Goal: Information Seeking & Learning: Find contact information

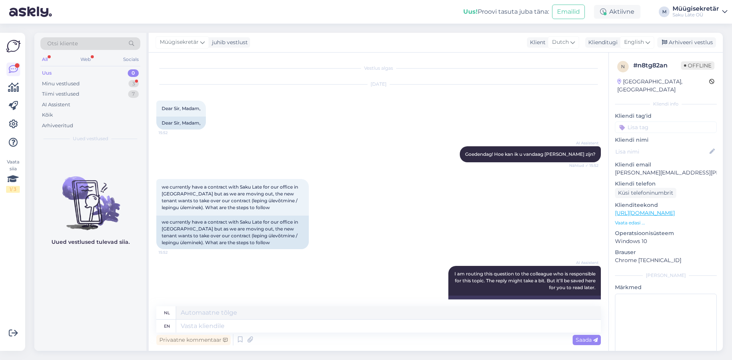
scroll to position [205, 0]
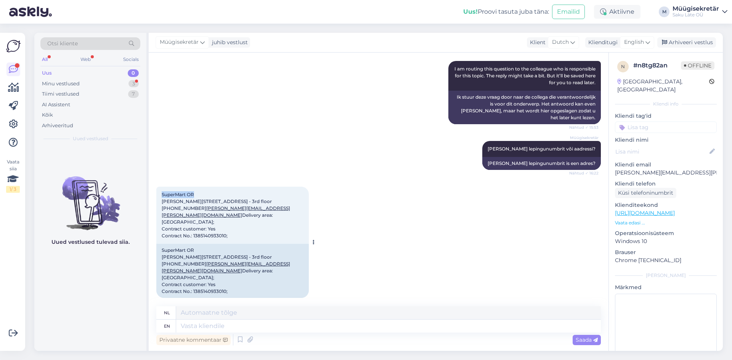
drag, startPoint x: 162, startPoint y: 189, endPoint x: 194, endPoint y: 185, distance: 31.9
click at [194, 192] on span "SuperMart OR [PERSON_NAME][STREET_ADDRESS] - 3rd floor [PHONE_NUMBER] [PERSON_N…" at bounding box center [226, 215] width 129 height 47
copy span "SuperMart OR"
click at [235, 332] on textarea at bounding box center [388, 326] width 425 height 13
click at [69, 82] on div "Minu vestlused" at bounding box center [61, 84] width 38 height 8
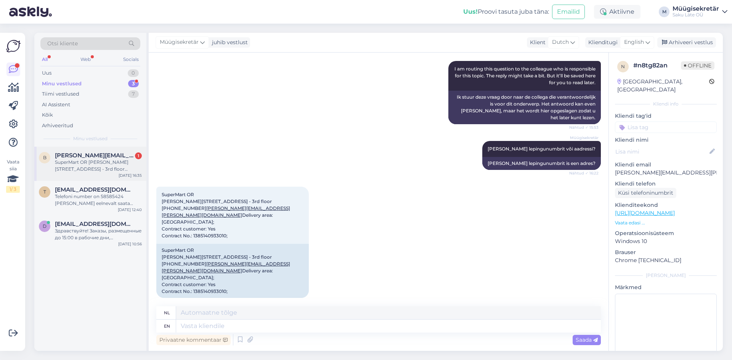
click at [81, 162] on div "SuperMart OR [PERSON_NAME][STREET_ADDRESS] - 3rd floor [PHONE_NUMBER] [PERSON_N…" at bounding box center [98, 166] width 87 height 14
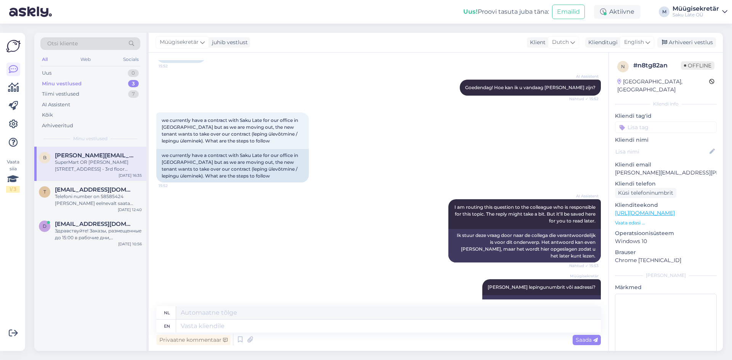
scroll to position [0, 0]
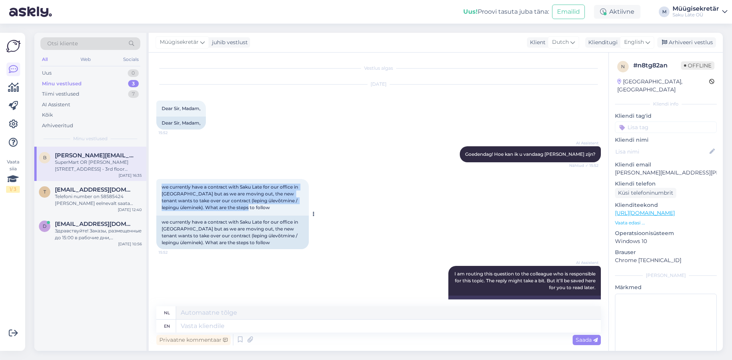
drag, startPoint x: 258, startPoint y: 209, endPoint x: 159, endPoint y: 187, distance: 101.2
click at [159, 187] on div "we currently have a contract with Saku Late for our office in [GEOGRAPHIC_DATA]…" at bounding box center [232, 197] width 153 height 37
copy span "we currently have a contract with Saku Late for our office in [GEOGRAPHIC_DATA]…"
drag, startPoint x: 202, startPoint y: 110, endPoint x: 163, endPoint y: 108, distance: 39.3
click at [163, 108] on span "Dear Sir, Madam," at bounding box center [181, 109] width 39 height 6
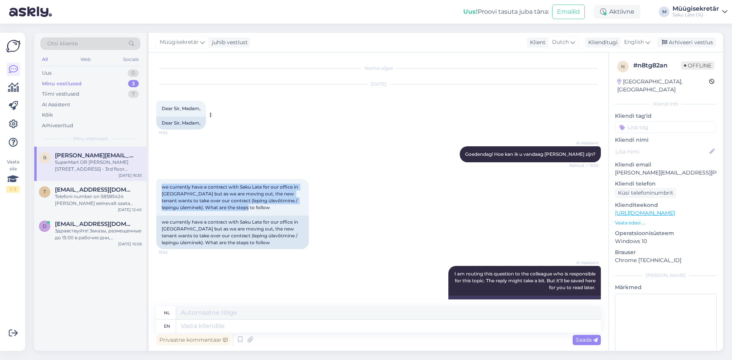
copy span "Dear Sir, Madam,"
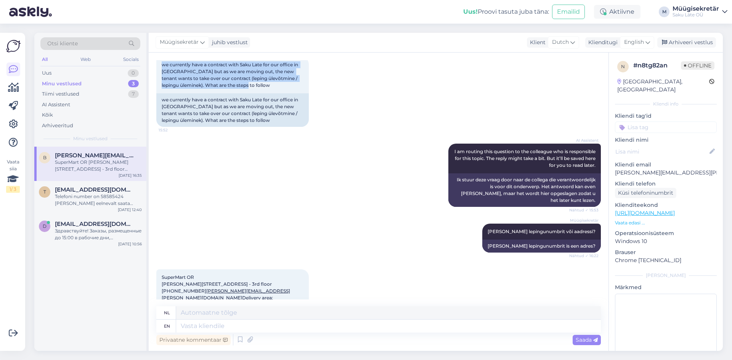
scroll to position [205, 0]
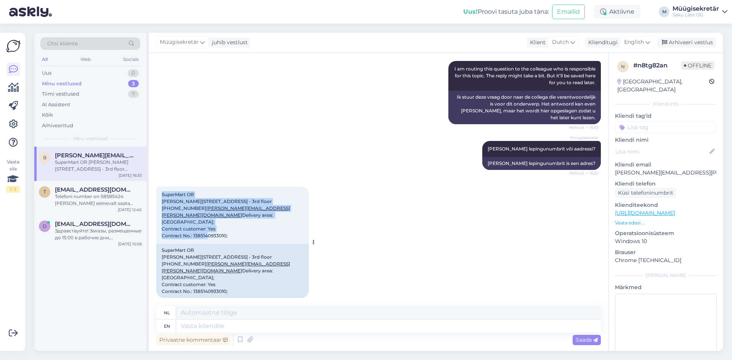
drag, startPoint x: 238, startPoint y: 231, endPoint x: 162, endPoint y: 189, distance: 87.8
click at [162, 189] on div "SuperMart OR [PERSON_NAME][STREET_ADDRESS] - 3rd floor [PHONE_NUMBER] [PERSON_N…" at bounding box center [232, 215] width 153 height 57
copy span "SuperMart OR [PERSON_NAME][STREET_ADDRESS] - 3rd floor [PHONE_NUMBER] [PERSON_N…"
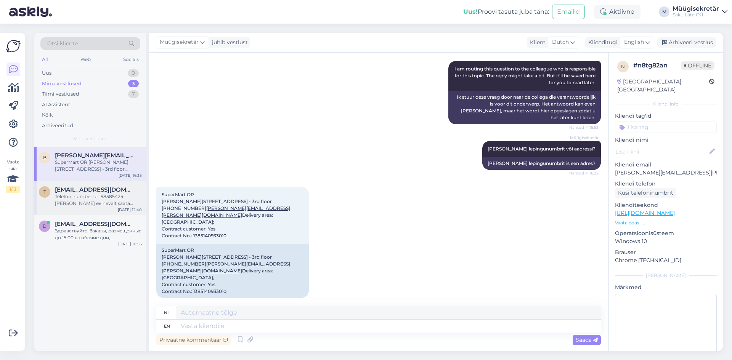
click at [83, 198] on div "Telefoni number on 58585424 [PERSON_NAME] eelnevalt saata sõnum, siis tean kas …" at bounding box center [98, 200] width 87 height 14
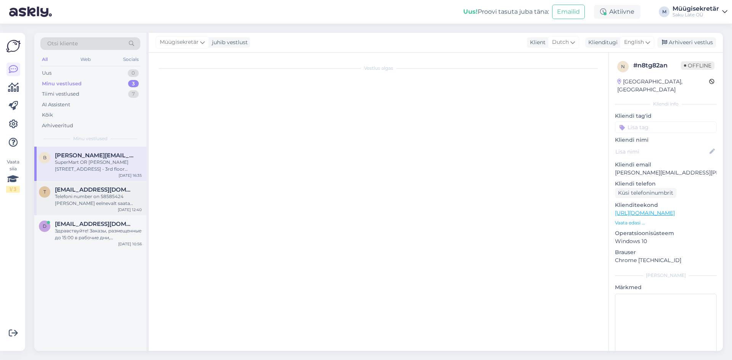
scroll to position [0, 0]
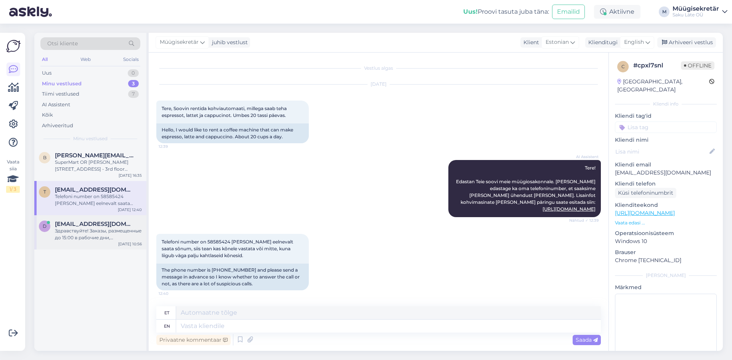
click at [88, 219] on div "d [EMAIL_ADDRESS][DOMAIN_NAME] Здравствуйте! Заказы, размещенные до 15:00 в раб…" at bounding box center [90, 232] width 112 height 34
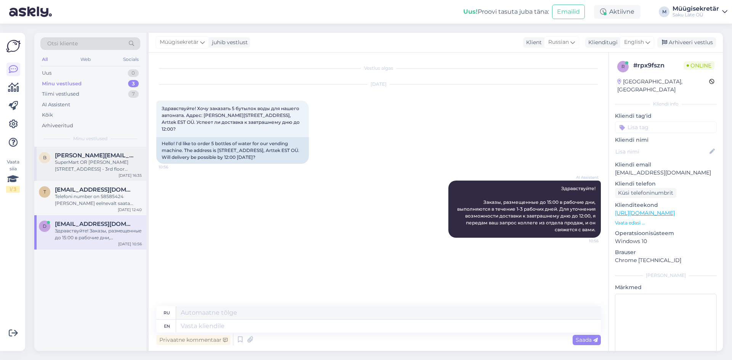
click at [82, 163] on div "SuperMart OR [PERSON_NAME][STREET_ADDRESS] - 3rd floor [PHONE_NUMBER] [PERSON_N…" at bounding box center [98, 166] width 87 height 14
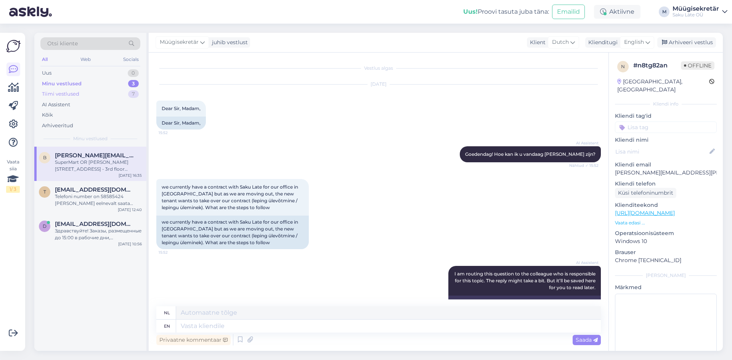
click at [62, 91] on div "Tiimi vestlused" at bounding box center [60, 94] width 37 height 8
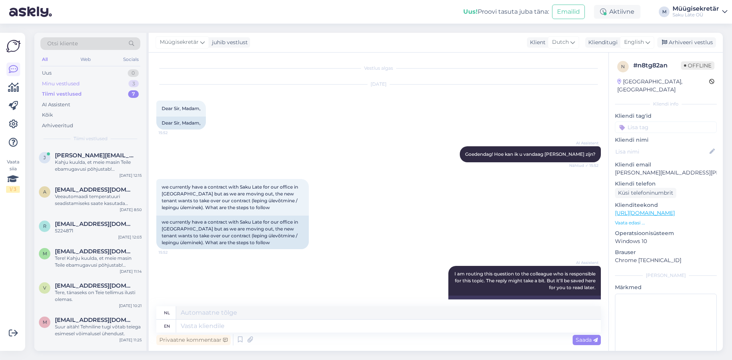
click at [60, 85] on div "Minu vestlused" at bounding box center [61, 84] width 38 height 8
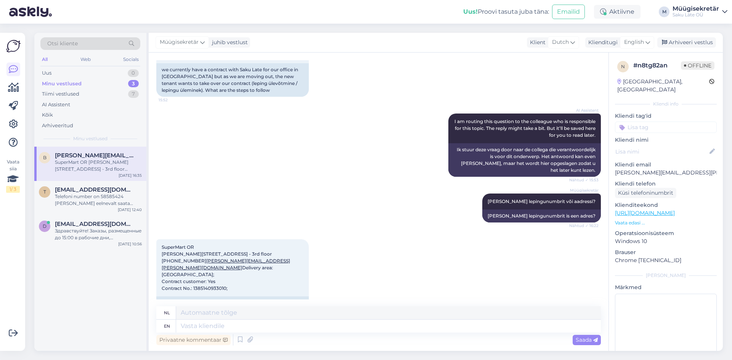
scroll to position [205, 0]
